Goal: Information Seeking & Learning: Learn about a topic

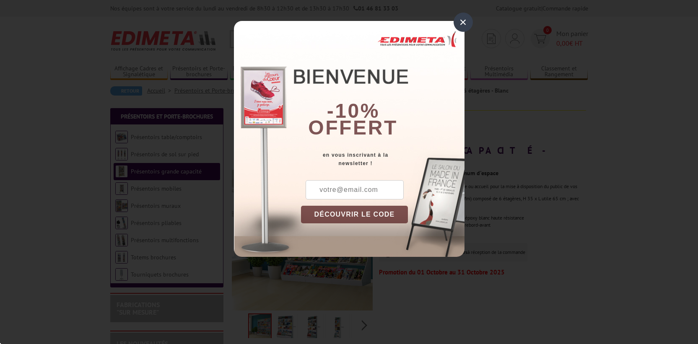
click at [460, 22] on div "×" at bounding box center [462, 22] width 19 height 19
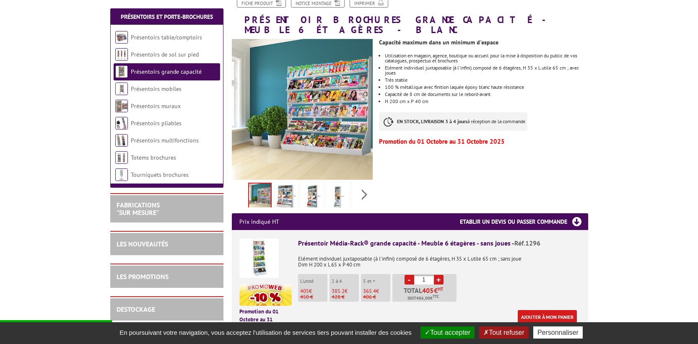
scroll to position [80, 0]
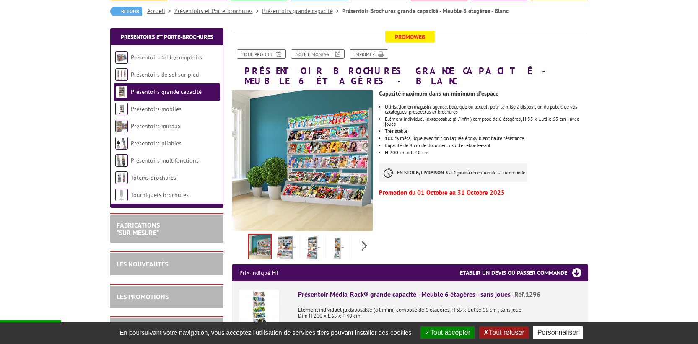
click at [316, 235] on img at bounding box center [312, 248] width 20 height 26
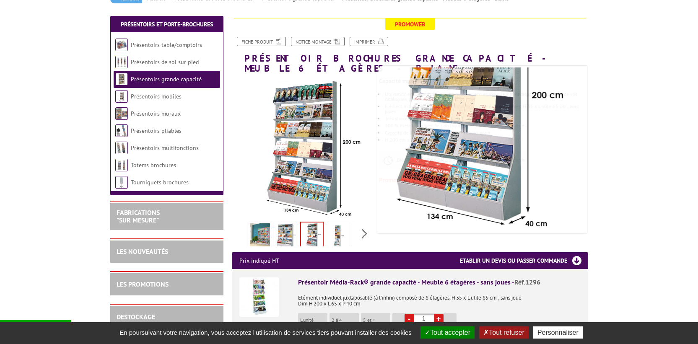
scroll to position [117, 0]
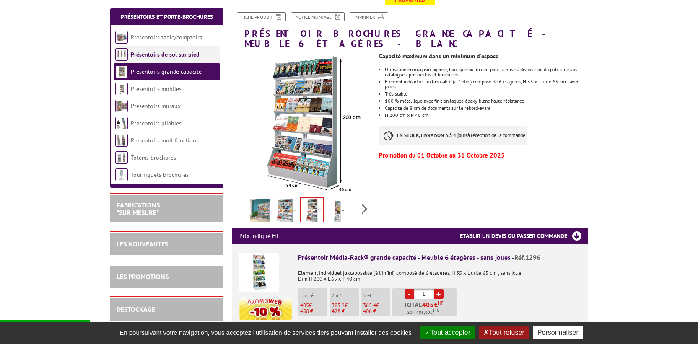
click at [171, 57] on link "Présentoirs de sol sur pied" at bounding box center [165, 55] width 69 height 8
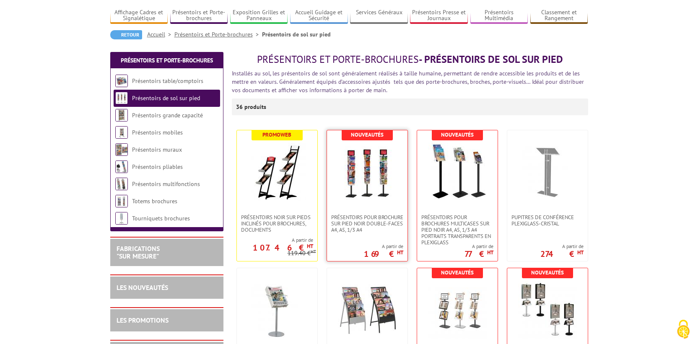
scroll to position [114, 0]
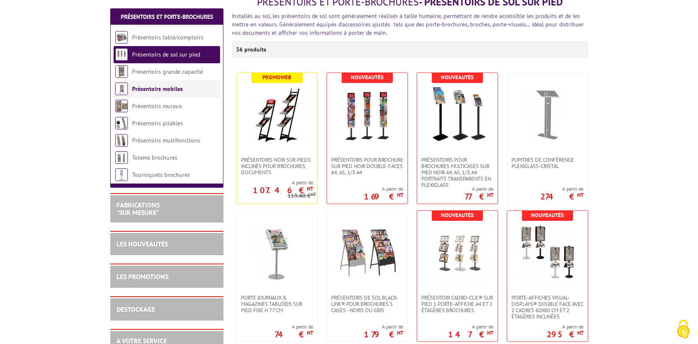
click at [162, 91] on link "Présentoirs mobiles" at bounding box center [157, 89] width 51 height 8
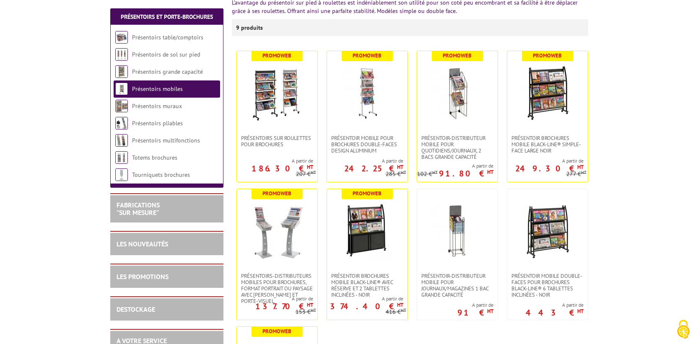
scroll to position [122, 0]
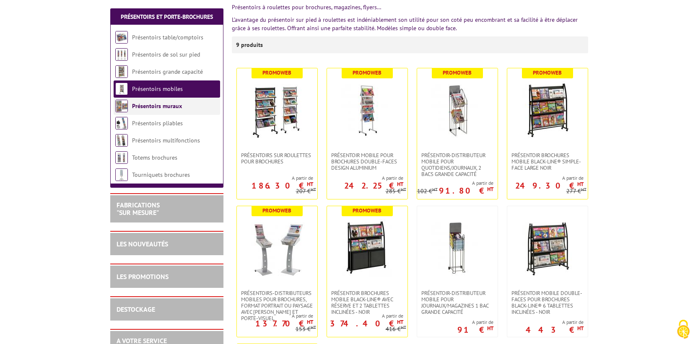
click at [163, 104] on link "Présentoirs muraux" at bounding box center [157, 106] width 50 height 8
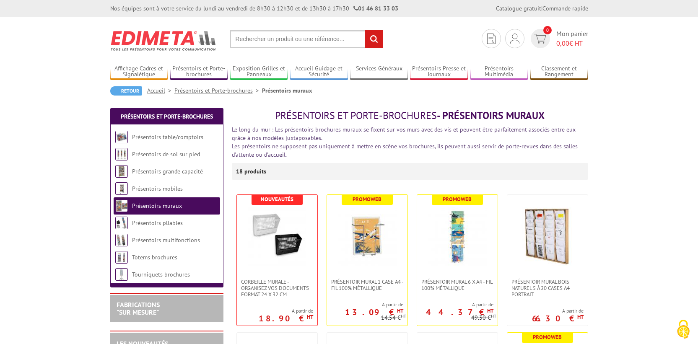
scroll to position [15, 0]
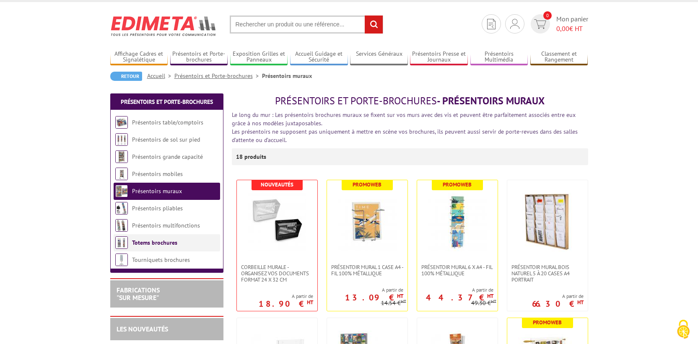
click at [159, 243] on link "Totems brochures" at bounding box center [154, 243] width 45 height 8
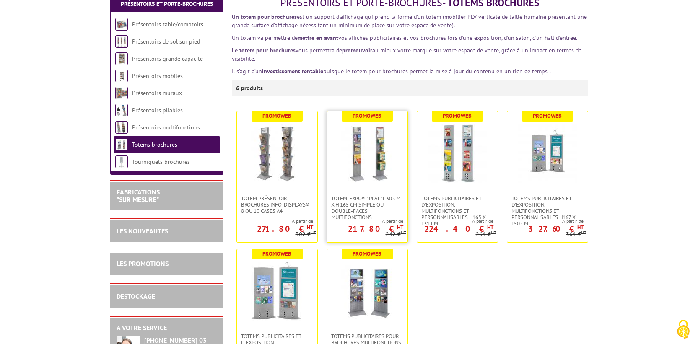
scroll to position [42, 0]
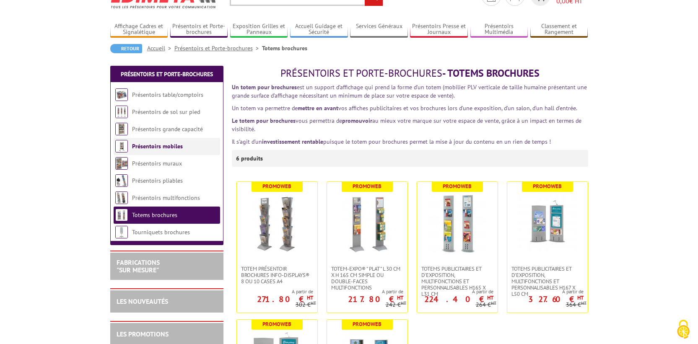
click at [159, 146] on link "Présentoirs mobiles" at bounding box center [157, 146] width 51 height 8
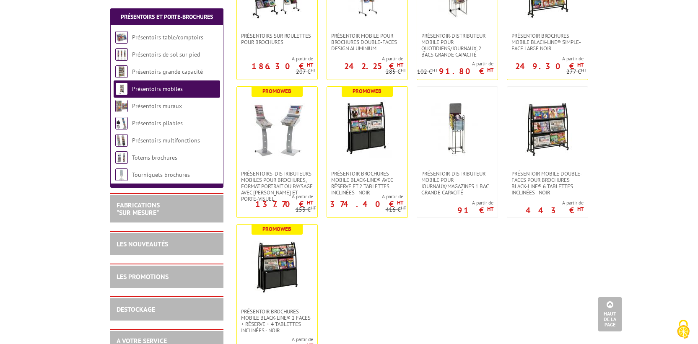
scroll to position [109, 0]
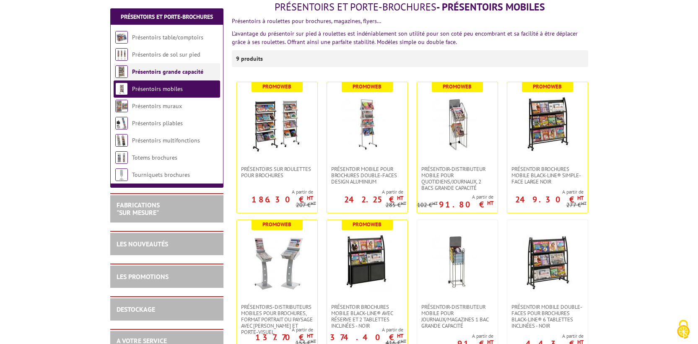
click at [148, 71] on link "Présentoirs grande capacité" at bounding box center [167, 72] width 71 height 8
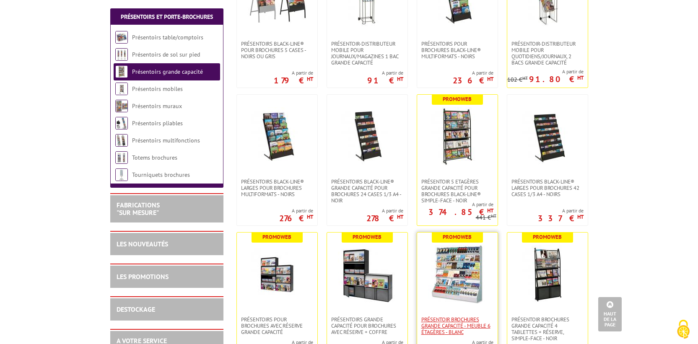
scroll to position [317, 0]
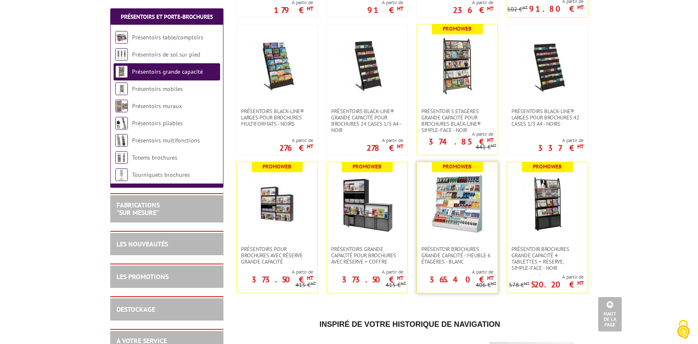
click at [464, 207] on img at bounding box center [457, 204] width 59 height 59
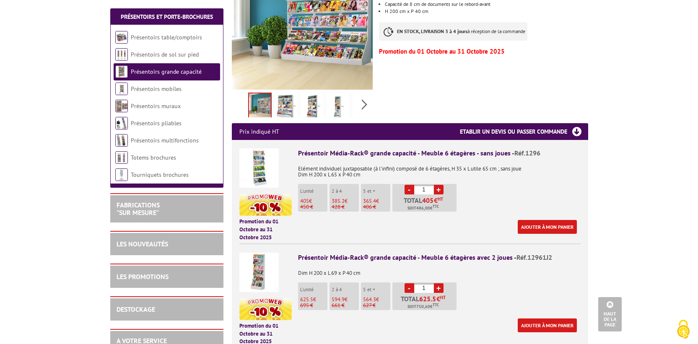
scroll to position [213, 0]
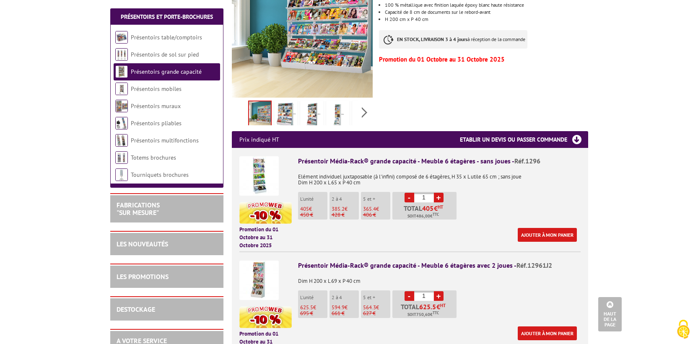
click at [312, 108] on img at bounding box center [312, 115] width 20 height 26
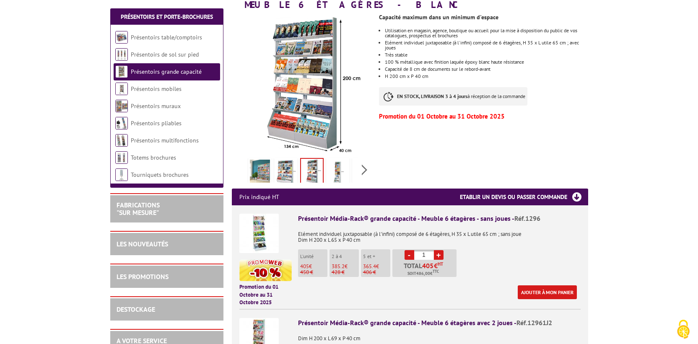
scroll to position [201, 0]
